Goal: Task Accomplishment & Management: Use online tool/utility

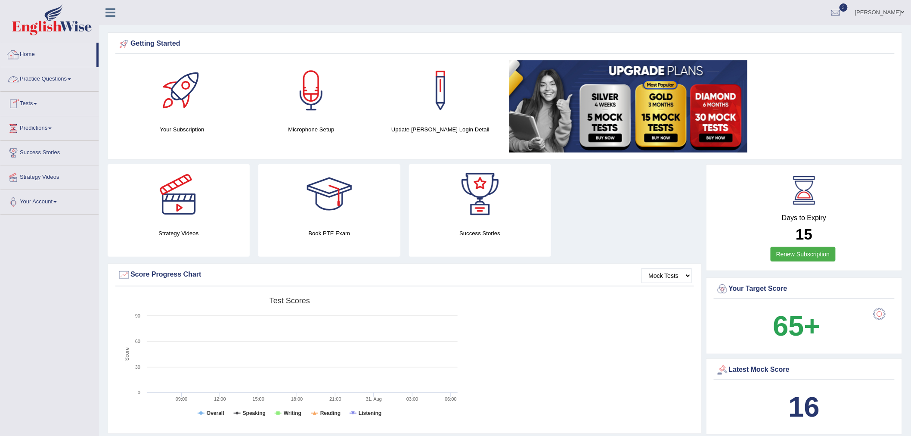
click at [44, 77] on link "Practice Questions" at bounding box center [49, 78] width 98 height 22
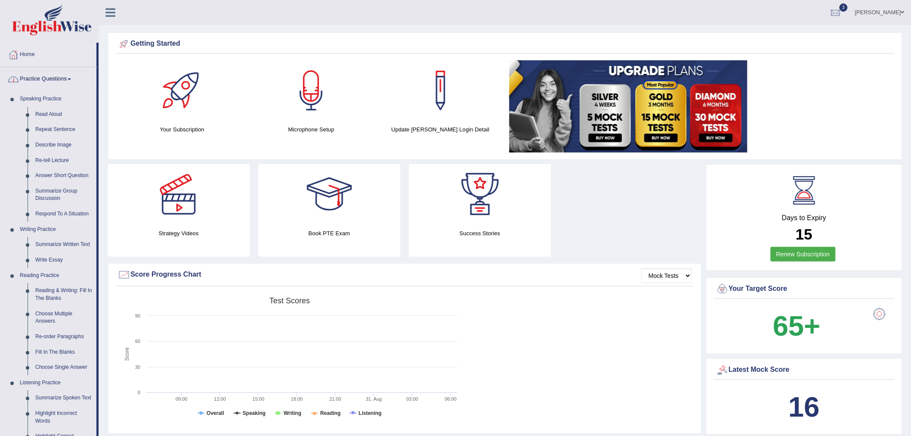
click at [62, 79] on link "Practice Questions" at bounding box center [48, 78] width 96 height 22
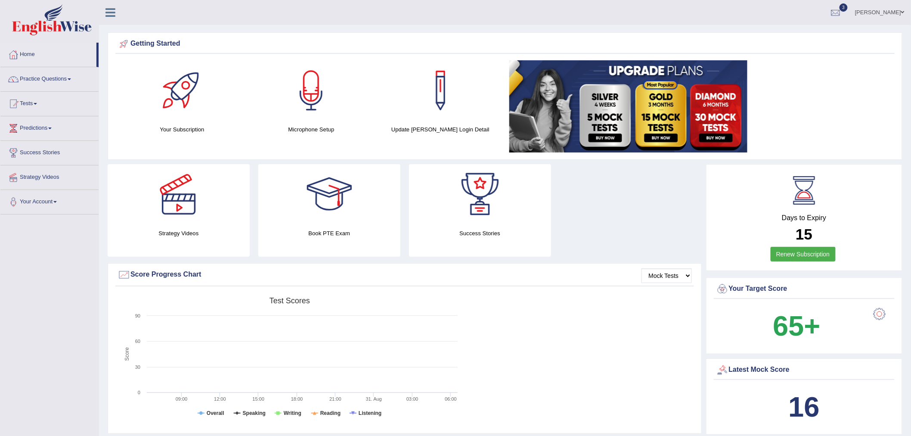
click at [62, 78] on link "Practice Questions" at bounding box center [49, 78] width 98 height 22
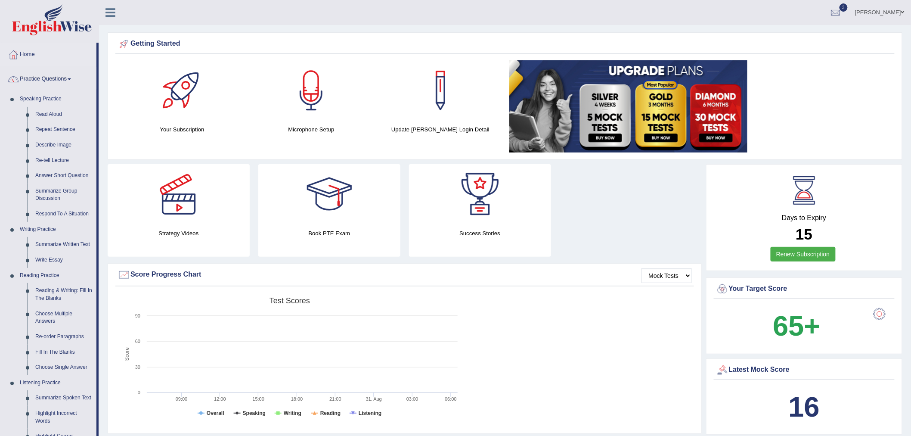
click at [62, 78] on link "Practice Questions" at bounding box center [48, 78] width 96 height 22
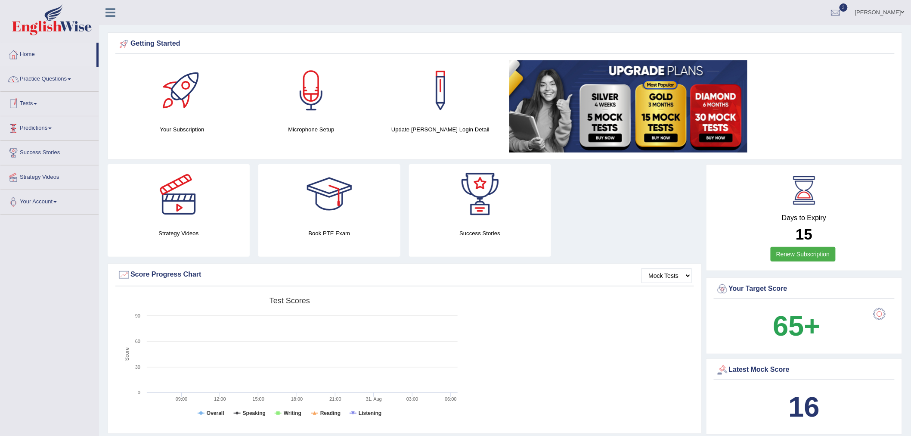
click at [35, 103] on link "Tests" at bounding box center [49, 103] width 98 height 22
click at [74, 123] on link "Take Practice Sectional Test" at bounding box center [56, 123] width 80 height 15
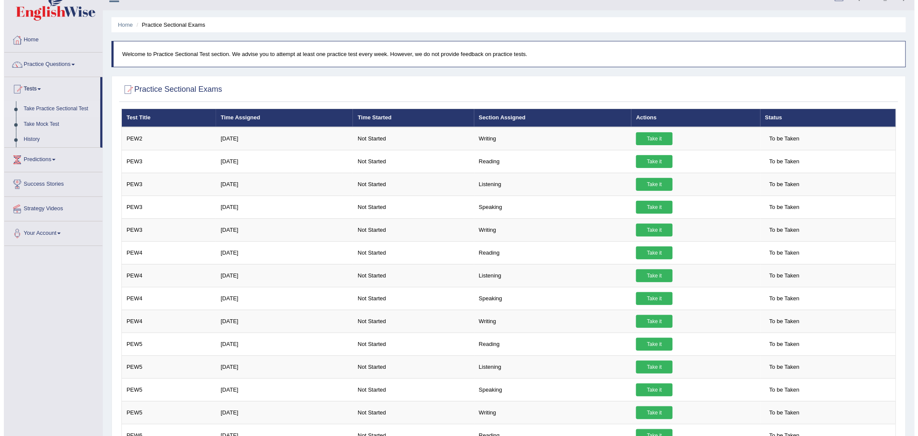
scroll to position [9, 0]
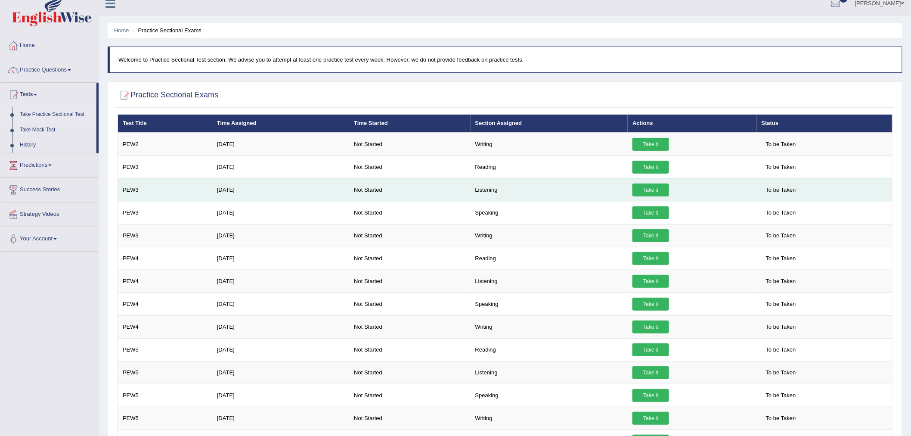
click at [644, 188] on link "Take it" at bounding box center [650, 189] width 37 height 13
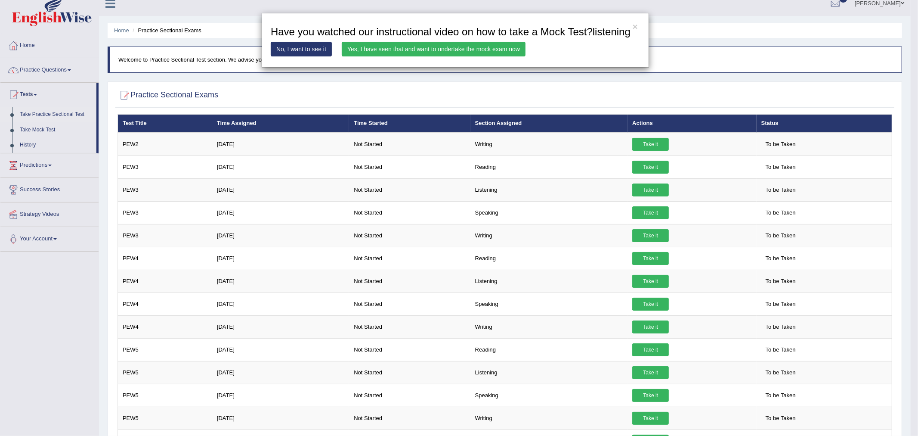
click at [458, 50] on link "Yes, I have seen that and want to undertake the mock exam now" at bounding box center [434, 49] width 184 height 15
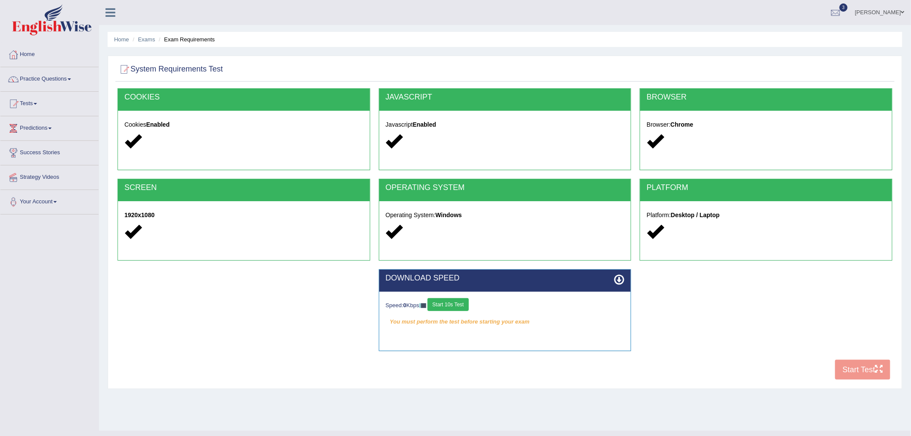
click at [452, 306] on button "Start 10s Test" at bounding box center [447, 304] width 41 height 13
click at [854, 365] on button "Start Test" at bounding box center [862, 369] width 55 height 20
